Goal: Task Accomplishment & Management: Manage account settings

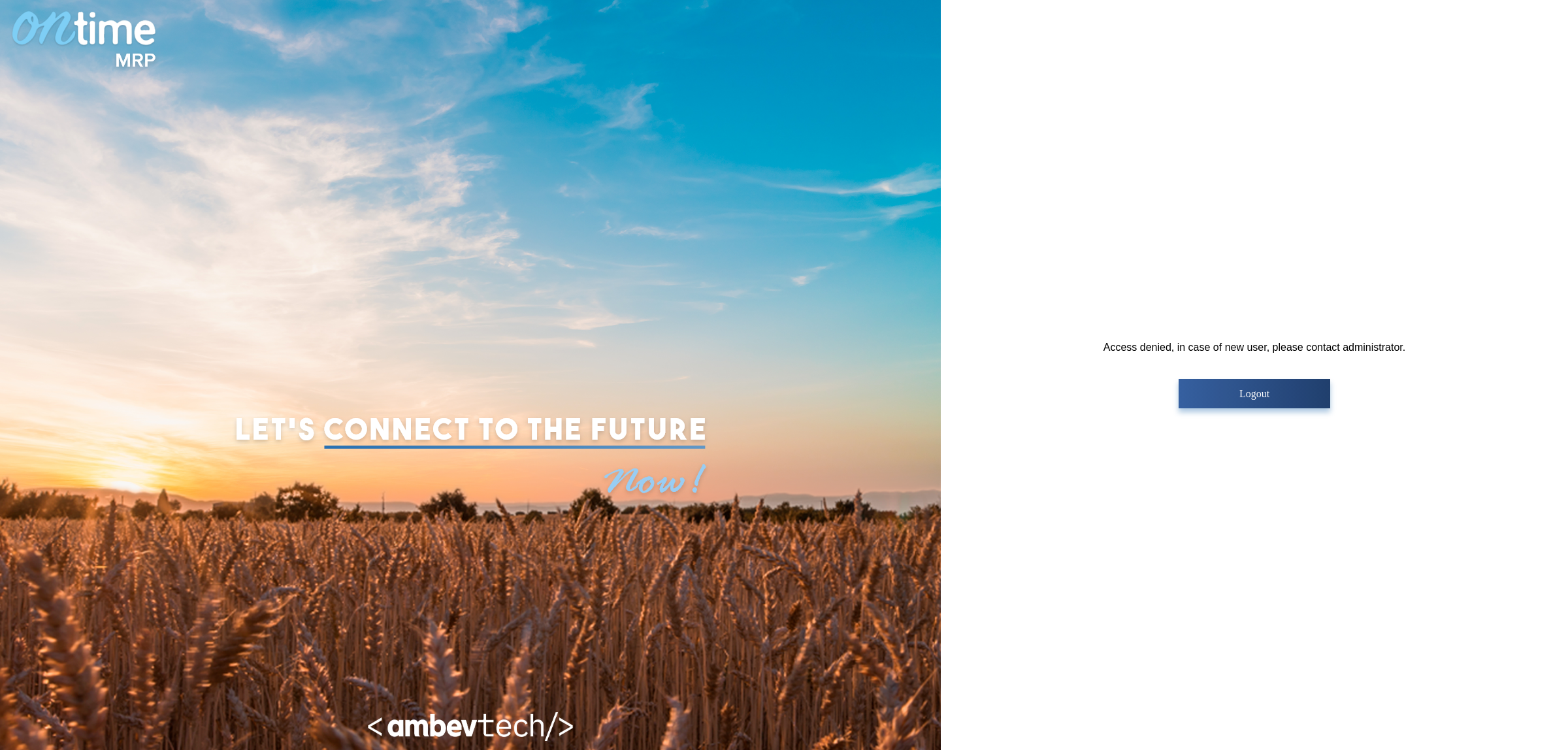
click at [1248, 400] on button "Logout" at bounding box center [1254, 393] width 151 height 29
